Goal: Transaction & Acquisition: Purchase product/service

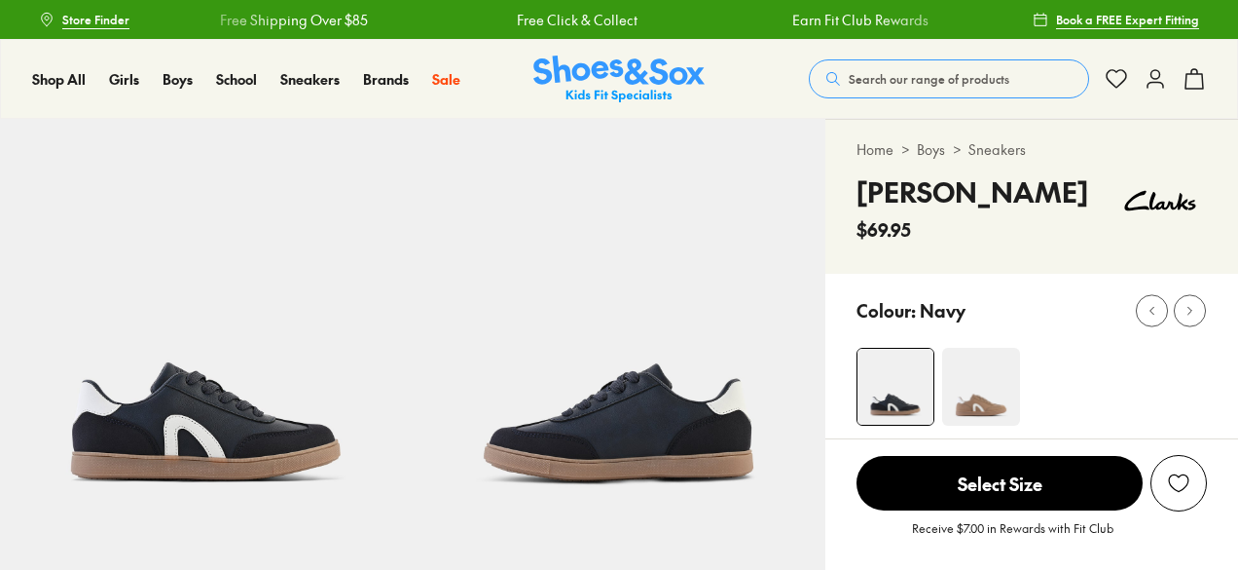
select select "*"
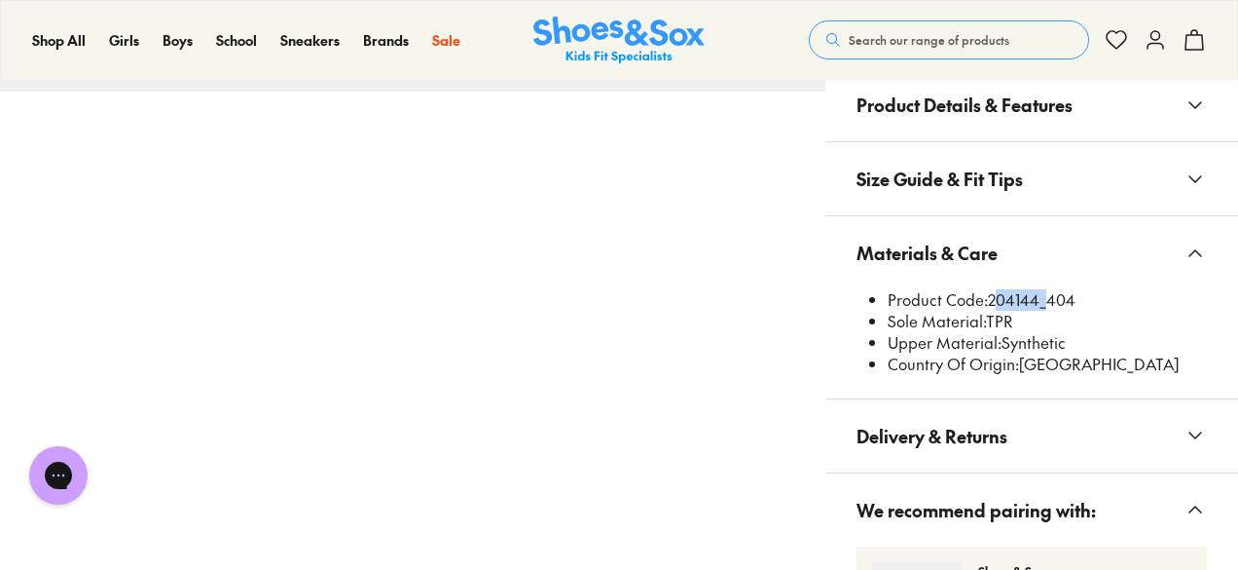
click at [907, 31] on span "Search our range of products" at bounding box center [929, 40] width 161 height 18
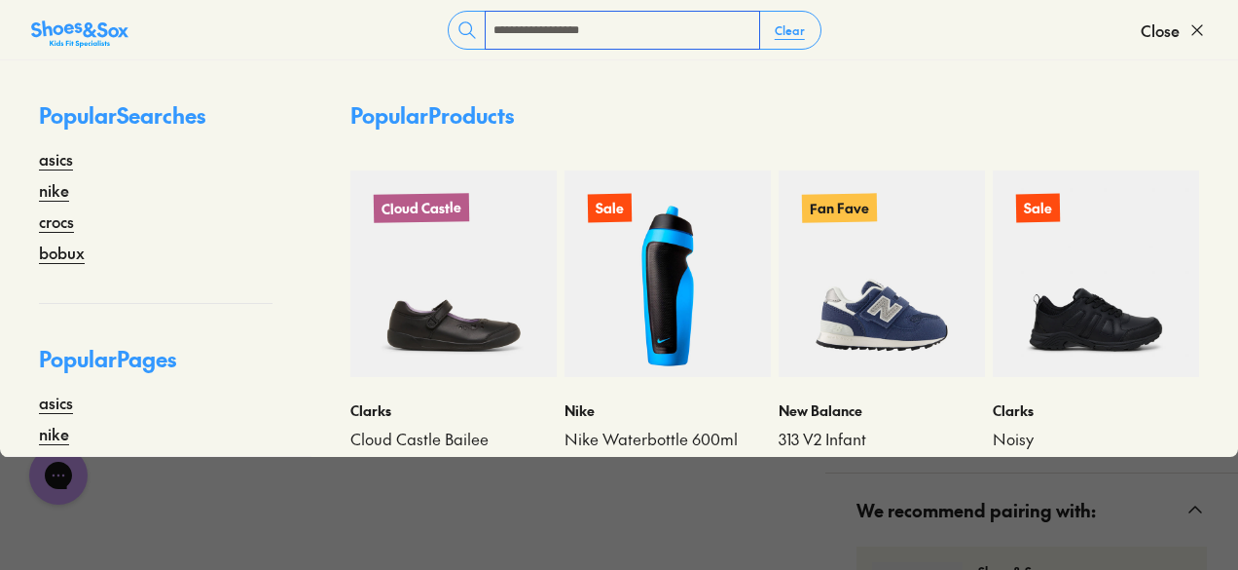
type input "**********"
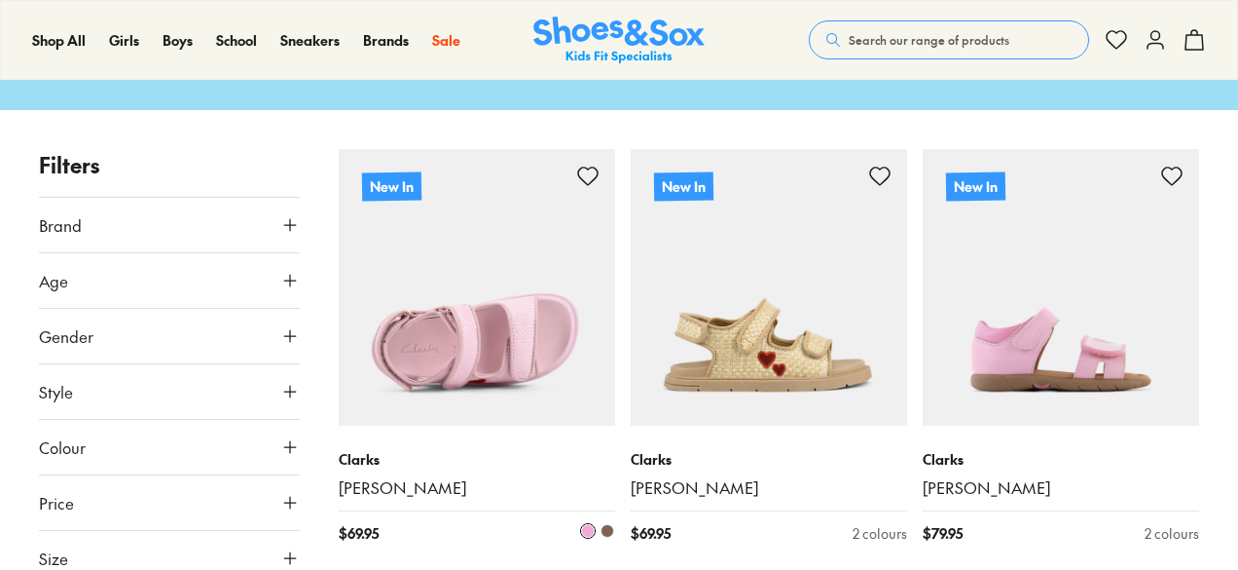
click at [464, 309] on img at bounding box center [477, 287] width 277 height 277
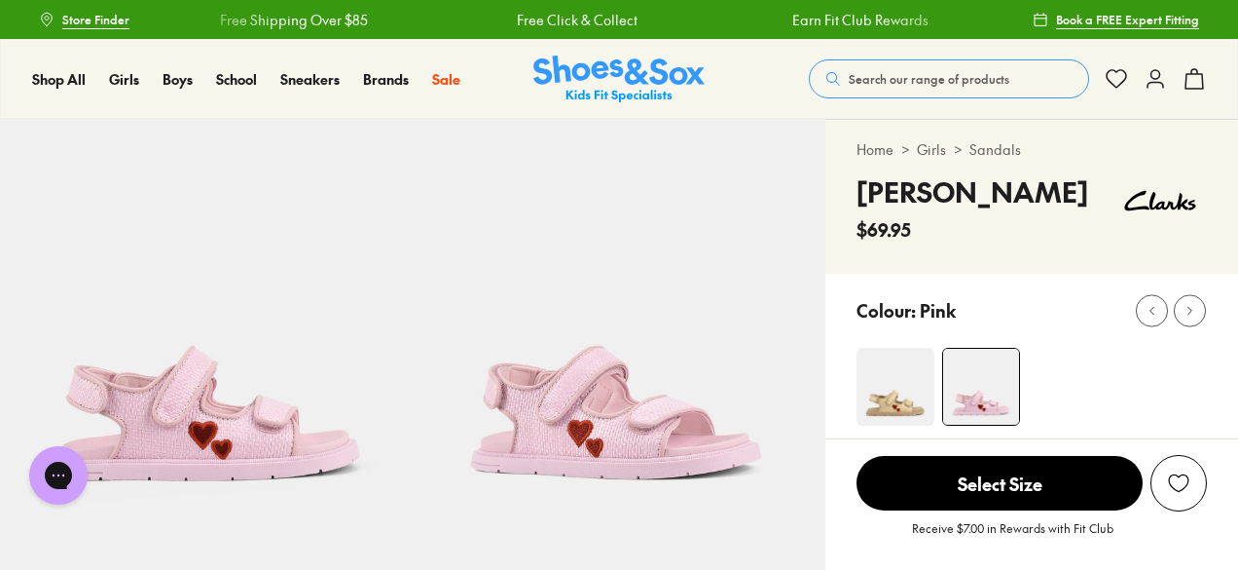
scroll to position [389, 0]
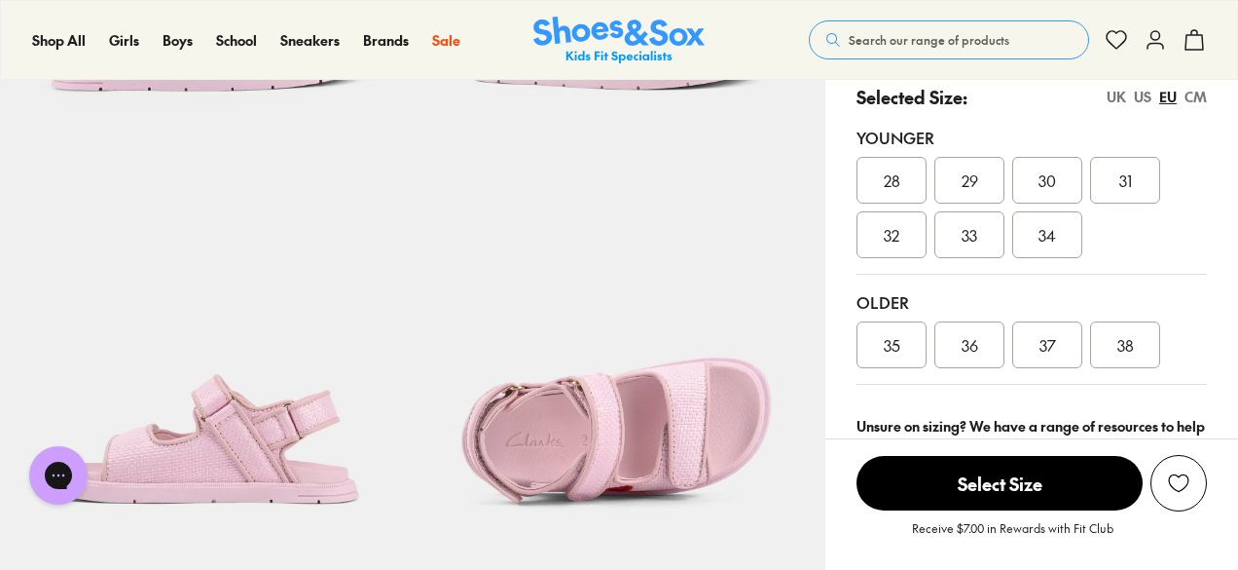
select select "*"
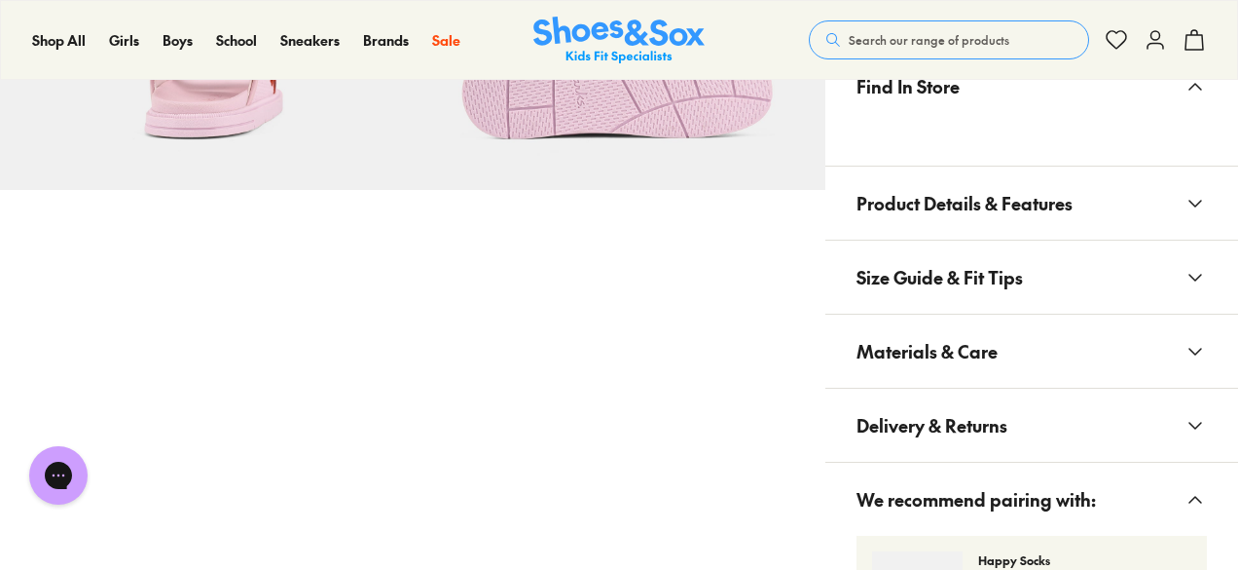
scroll to position [1168, 0]
click at [983, 345] on span "Materials & Care" at bounding box center [927, 349] width 141 height 57
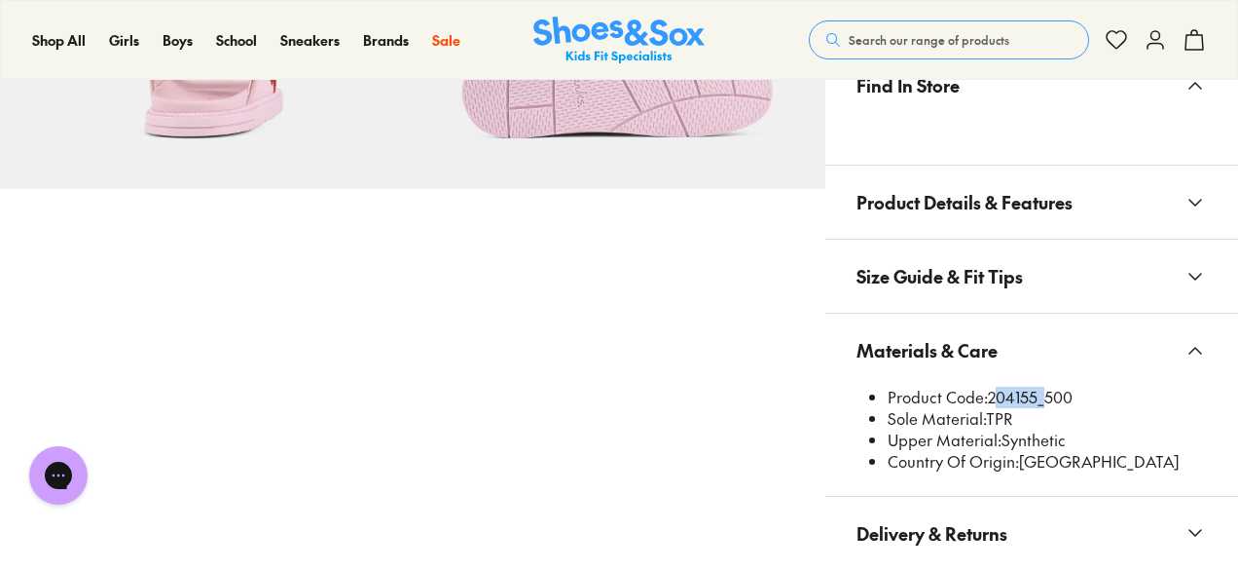
drag, startPoint x: 991, startPoint y: 392, endPoint x: 1037, endPoint y: 396, distance: 45.9
click at [1037, 396] on li "Product Code: 204155_500" at bounding box center [1047, 397] width 319 height 21
copy li "204155"
click at [1045, 408] on li "Sole Material: TPR" at bounding box center [1047, 418] width 319 height 21
drag, startPoint x: 1072, startPoint y: 396, endPoint x: 991, endPoint y: 390, distance: 81.0
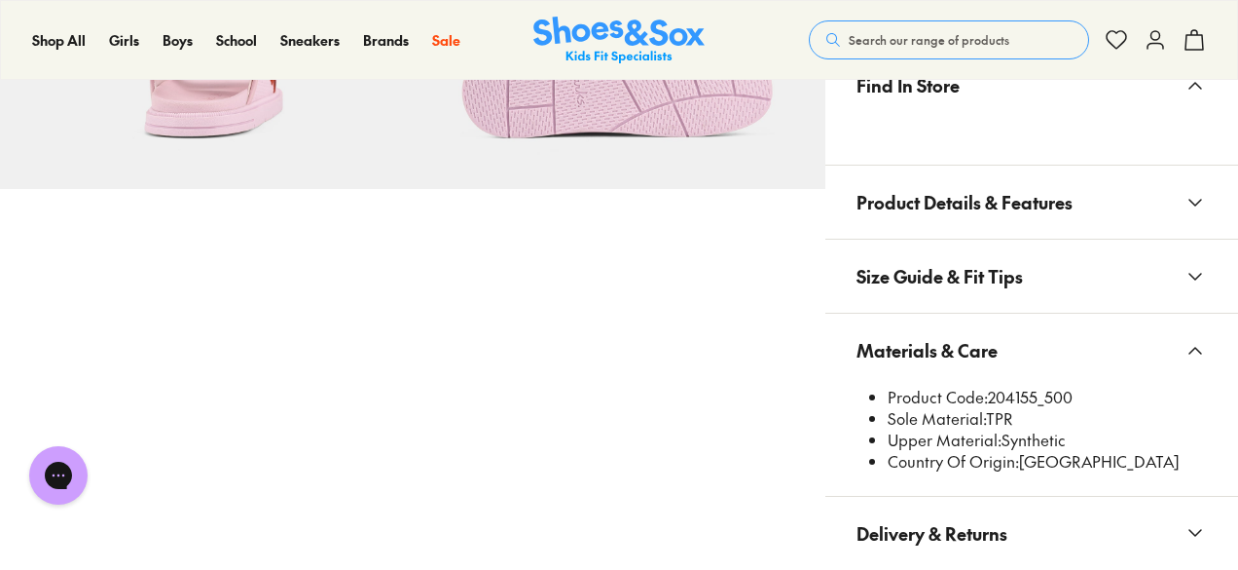
click at [991, 390] on li "Product Code: 204155_500" at bounding box center [1047, 397] width 319 height 21
copy li "204155_500"
